Goal: Use online tool/utility

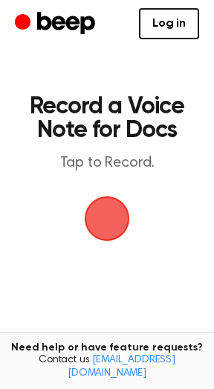
click at [110, 222] on span "button" at bounding box center [107, 219] width 48 height 48
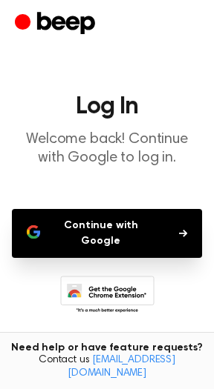
click at [125, 223] on button "Continue with Google" at bounding box center [107, 233] width 190 height 49
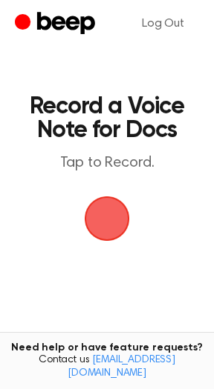
click at [106, 224] on span "button" at bounding box center [106, 218] width 61 height 61
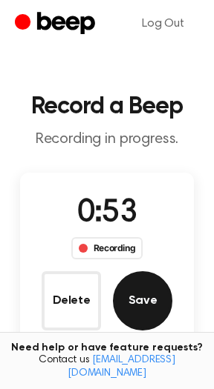
click at [159, 297] on button "Save" at bounding box center [142, 300] width 59 height 59
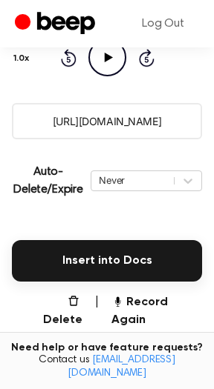
scroll to position [234, 0]
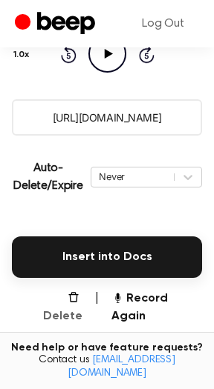
click at [70, 292] on button "Delete" at bounding box center [56, 308] width 53 height 36
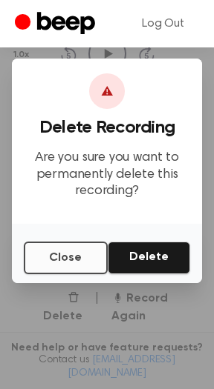
click at [74, 253] on button "Close" at bounding box center [66, 258] width 84 height 33
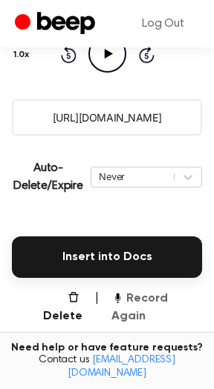
click at [156, 302] on button "Record Again" at bounding box center [156, 308] width 90 height 36
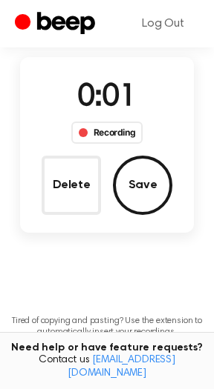
scroll to position [93, 0]
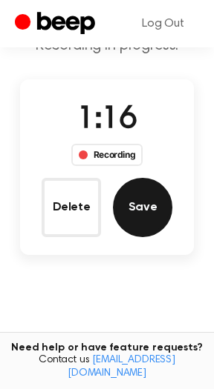
click at [150, 217] on button "Save" at bounding box center [142, 207] width 59 height 59
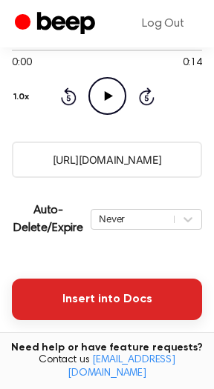
scroll to position [193, 0]
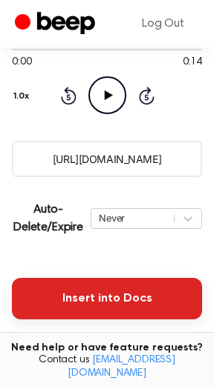
click at [88, 292] on button "Insert into Docs" at bounding box center [107, 299] width 190 height 42
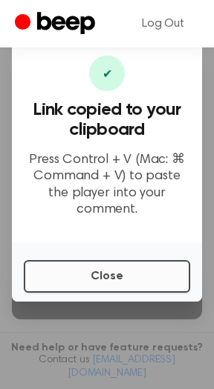
click at [137, 260] on button "Close" at bounding box center [107, 276] width 166 height 33
